Goal: Check status: Check status

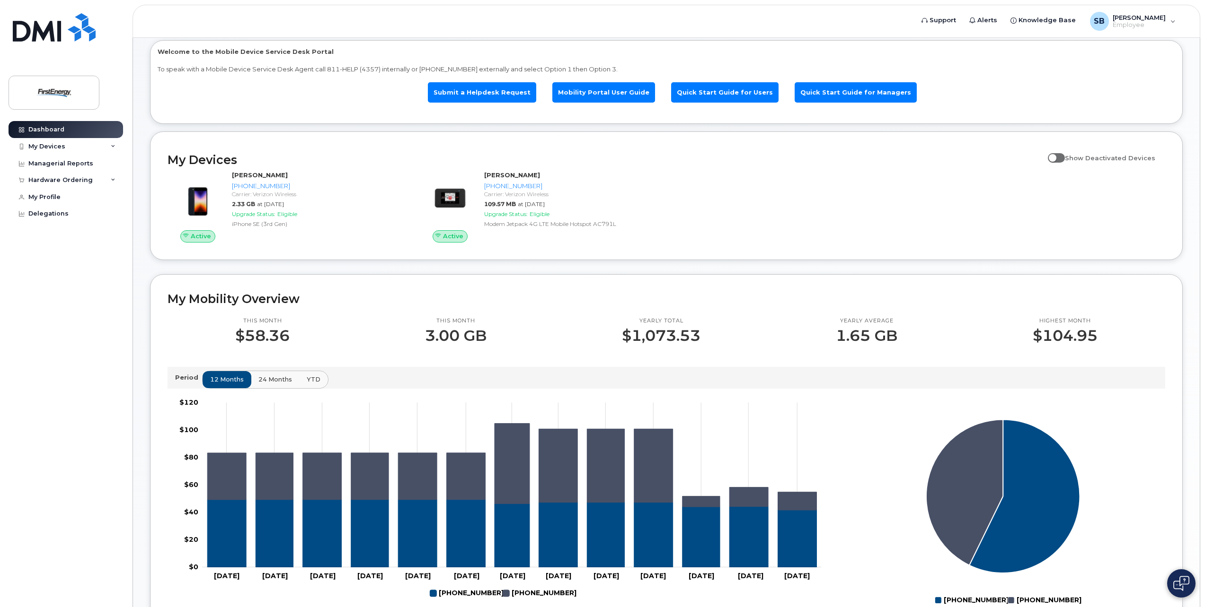
scroll to position [47, 0]
click at [50, 144] on div "My Devices" at bounding box center [46, 147] width 37 height 8
click at [58, 225] on div "([PERSON_NAME])" at bounding box center [87, 224] width 58 height 9
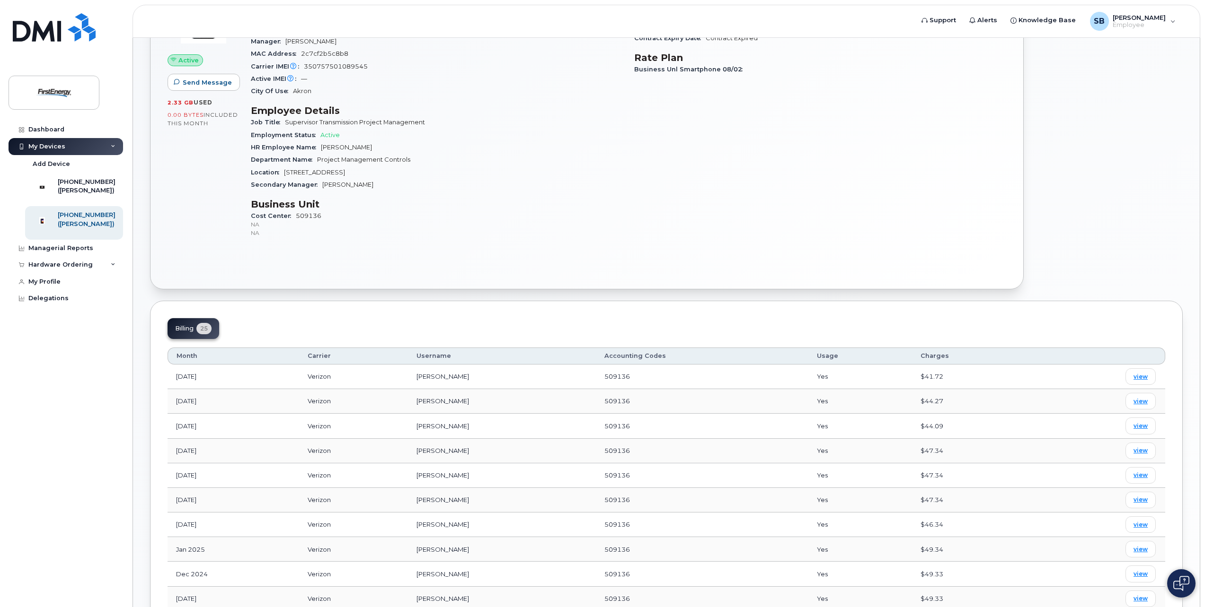
scroll to position [189, 0]
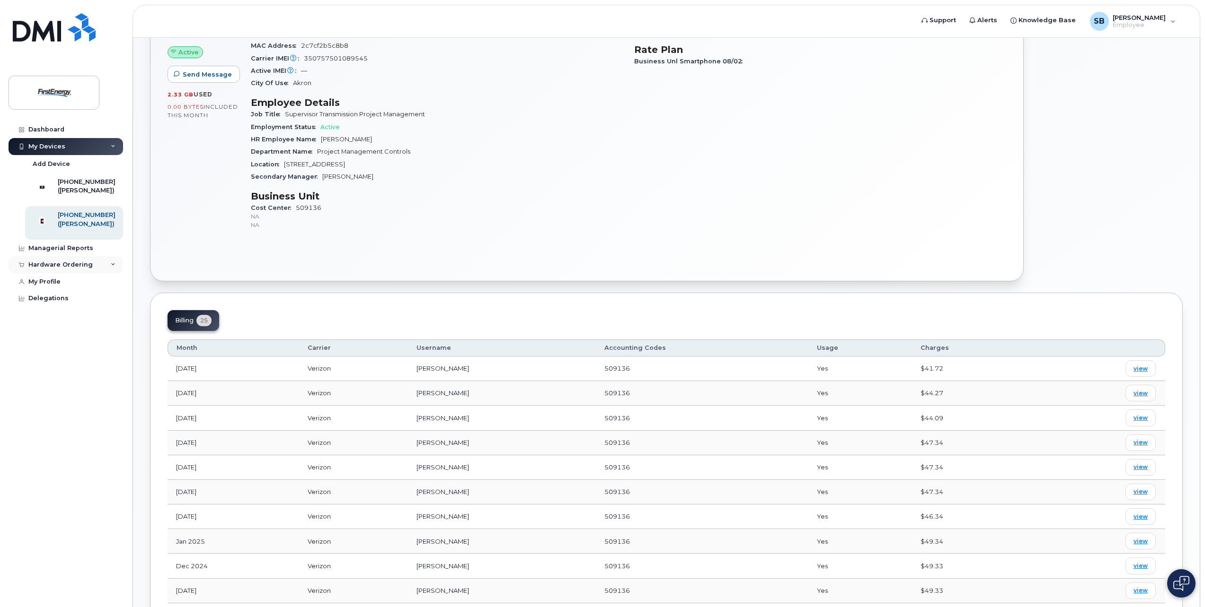
click at [62, 269] on div "Hardware Ordering" at bounding box center [60, 265] width 64 height 8
click at [55, 287] on div "My Orders" at bounding box center [50, 282] width 34 height 9
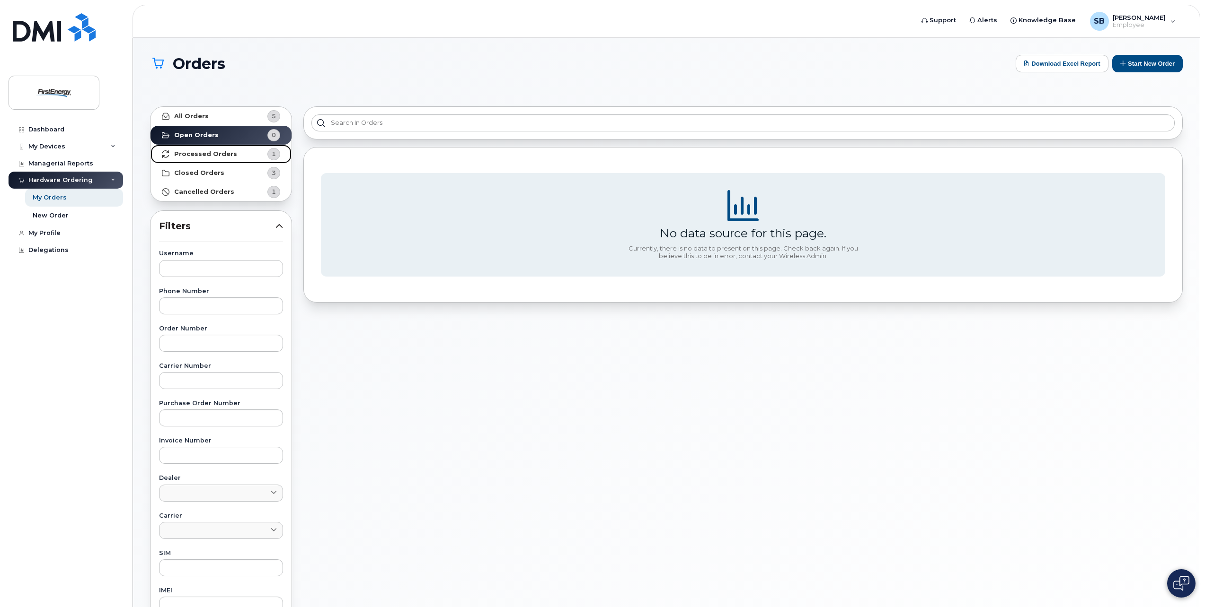
click at [193, 156] on strong "Processed Orders" at bounding box center [205, 154] width 63 height 8
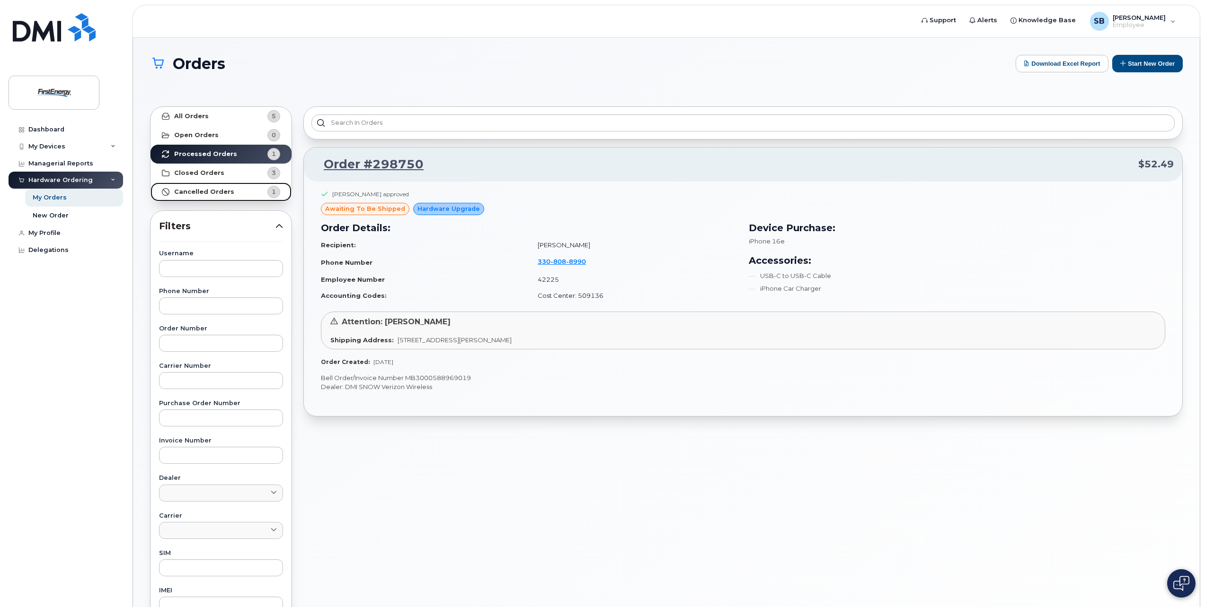
click at [193, 190] on strong "Cancelled Orders" at bounding box center [204, 192] width 60 height 8
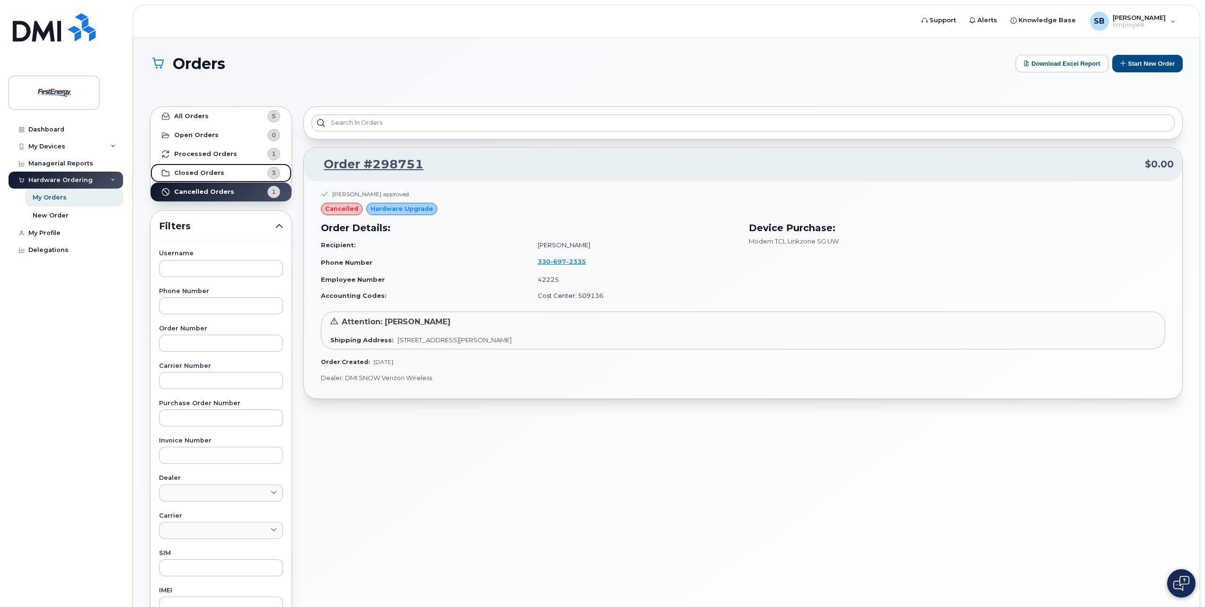
click at [206, 176] on strong "Closed Orders" at bounding box center [199, 173] width 50 height 8
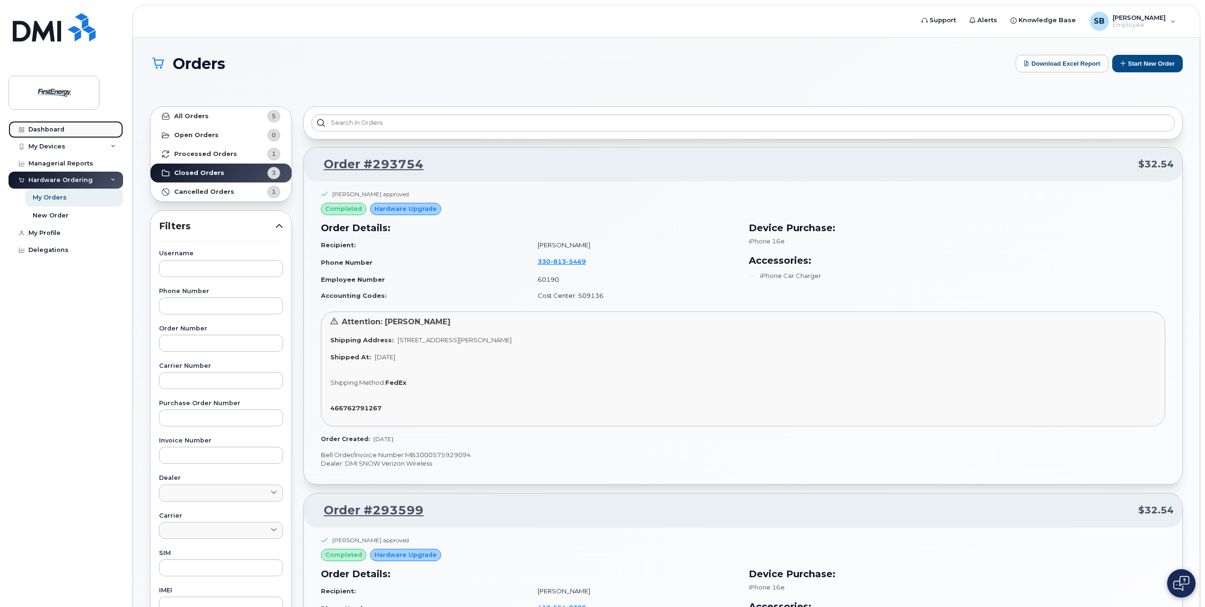
drag, startPoint x: 56, startPoint y: 128, endPoint x: 53, endPoint y: 137, distance: 9.0
click at [56, 128] on div "Dashboard" at bounding box center [46, 130] width 36 height 8
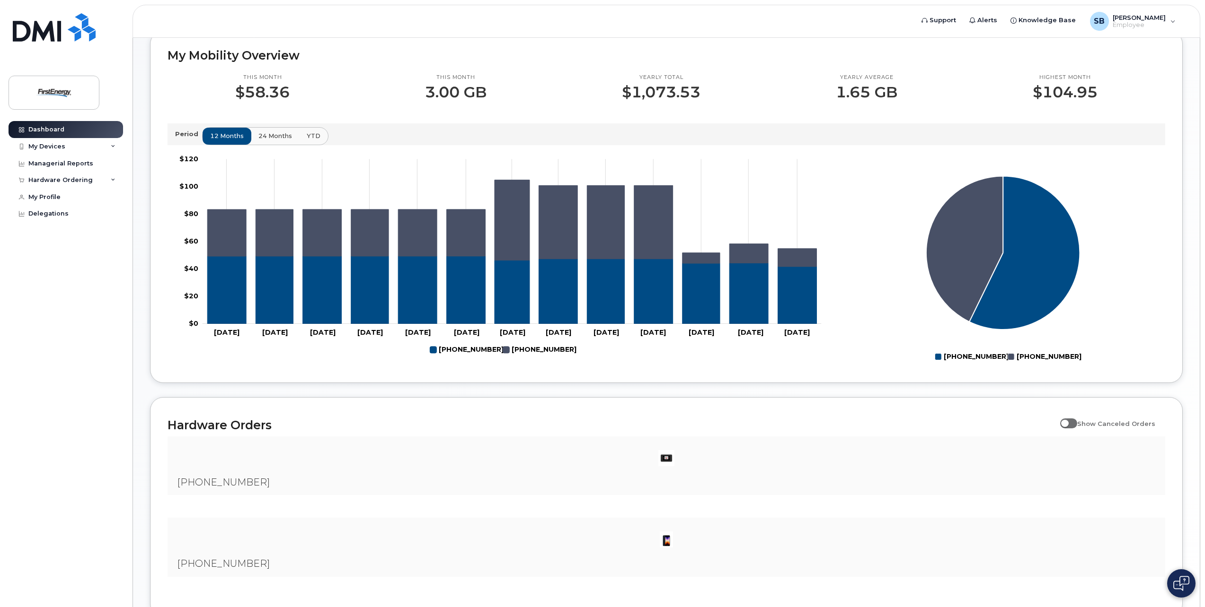
scroll to position [362, 0]
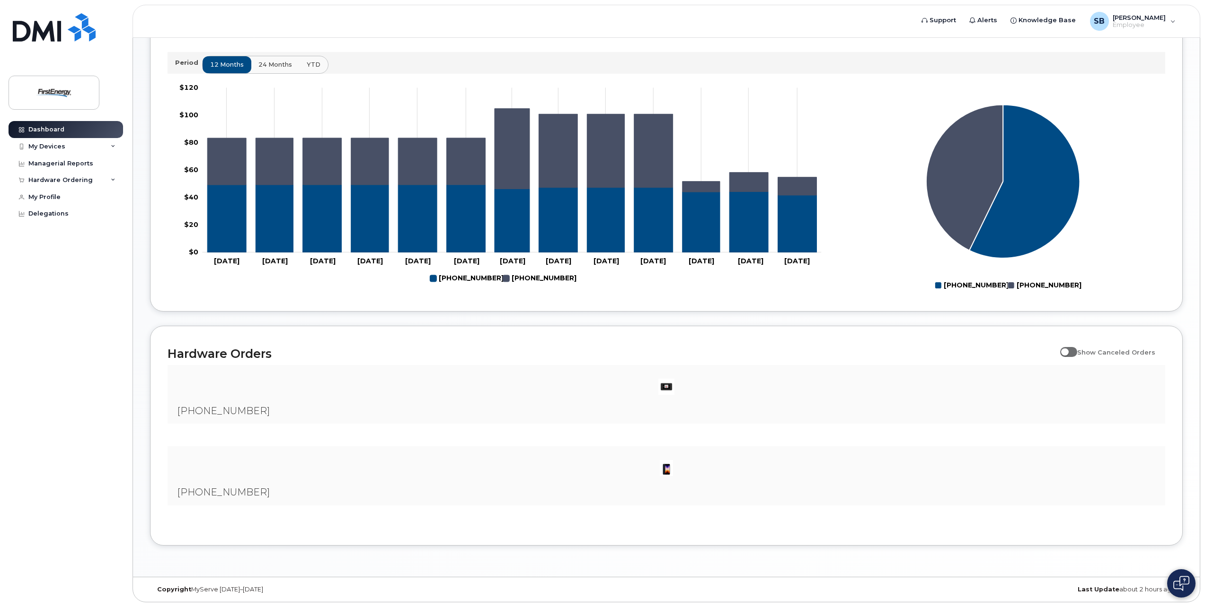
click at [83, 332] on div "Dashboard My Devices Add Device 330-697-2335 (BRYAN SCHENKENBERGER) 330-808-899…" at bounding box center [67, 357] width 117 height 472
